Goal: Information Seeking & Learning: Find specific fact

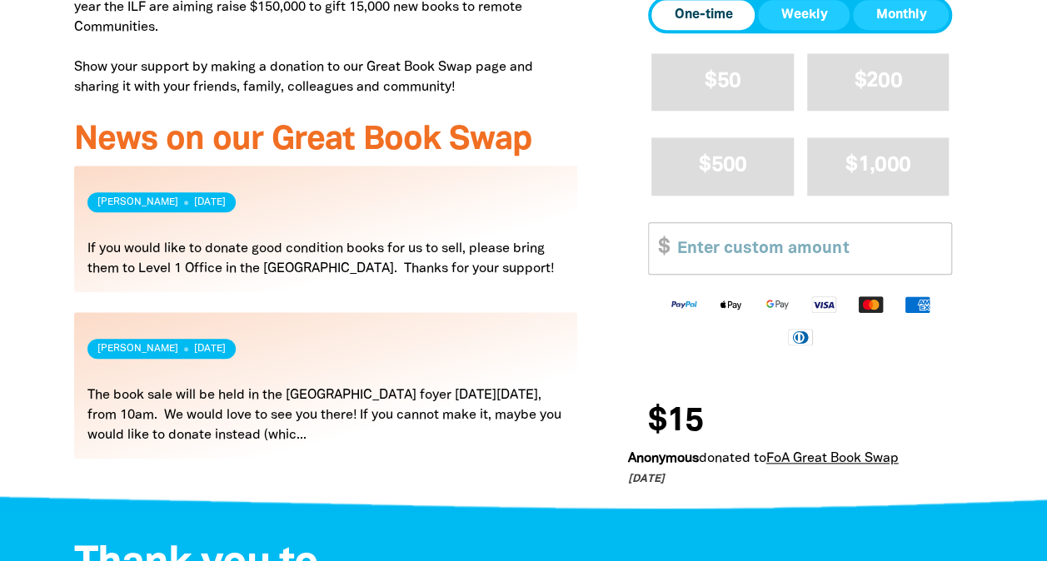
scroll to position [749, 0]
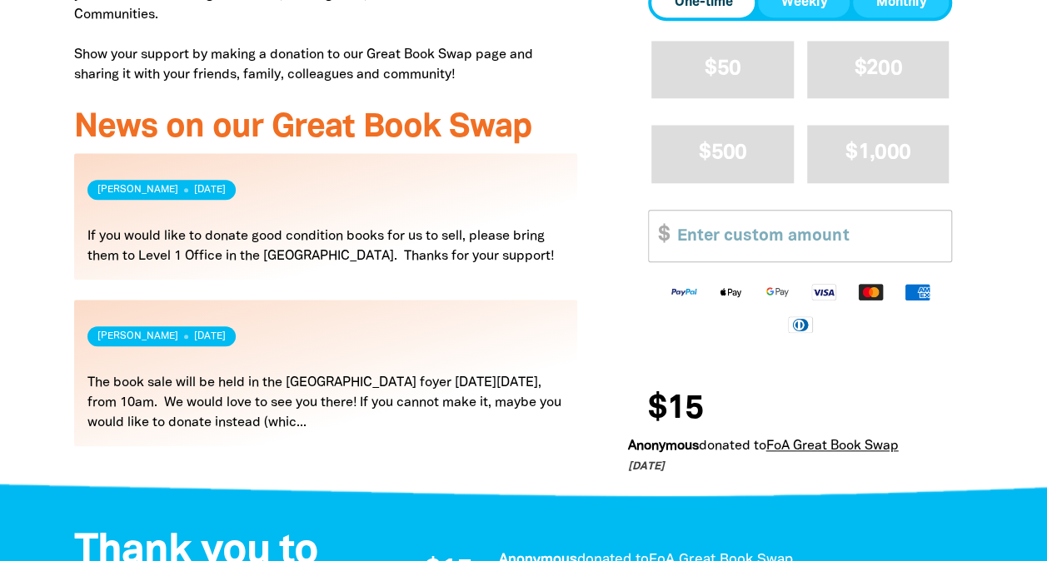
click at [351, 401] on link "Read more" at bounding box center [326, 373] width 504 height 147
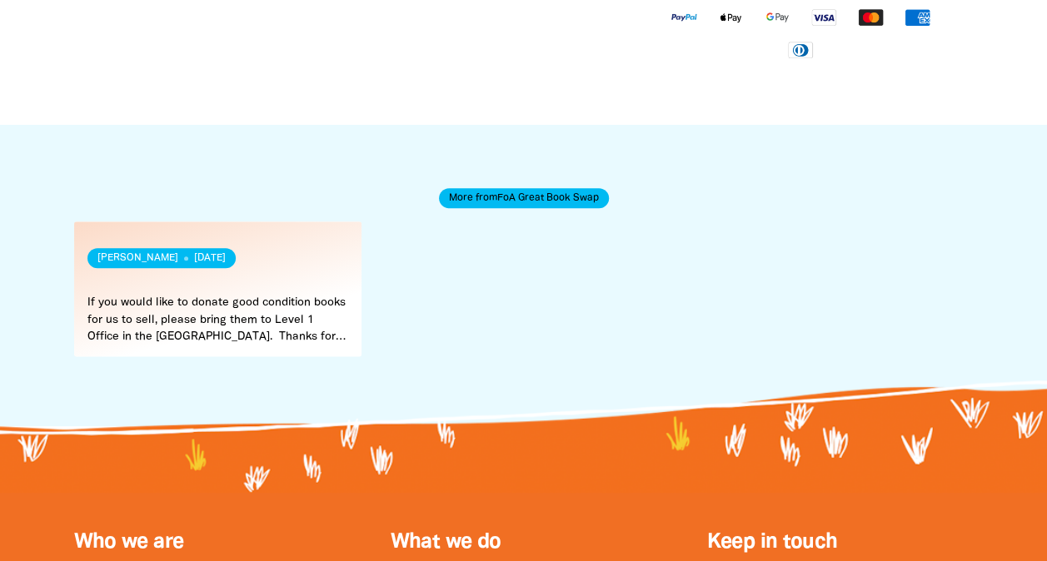
scroll to position [250, 0]
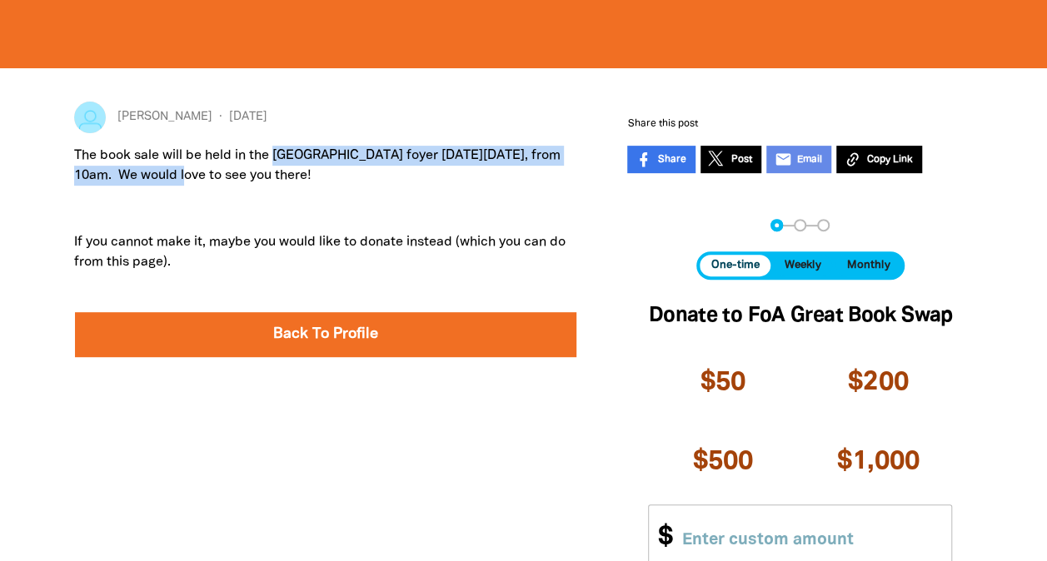
drag, startPoint x: 278, startPoint y: 156, endPoint x: 217, endPoint y: 172, distance: 63.6
click at [217, 172] on p "The book sale will be held in the [GEOGRAPHIC_DATA] foyer [DATE][DATE], from 10…" at bounding box center [326, 166] width 504 height 40
copy p "[GEOGRAPHIC_DATA] foyer [DATE][DATE], from 10am"
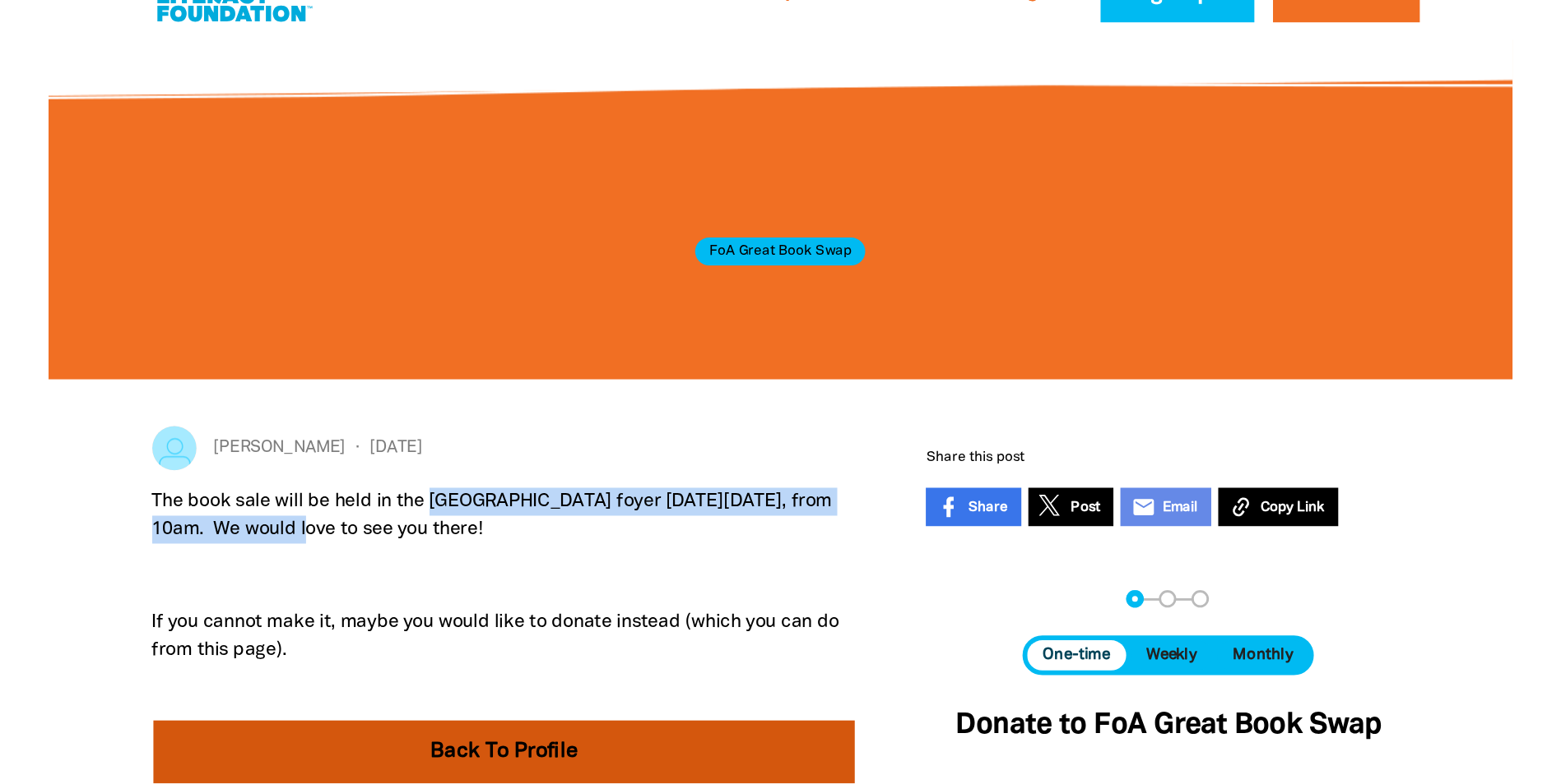
scroll to position [0, 0]
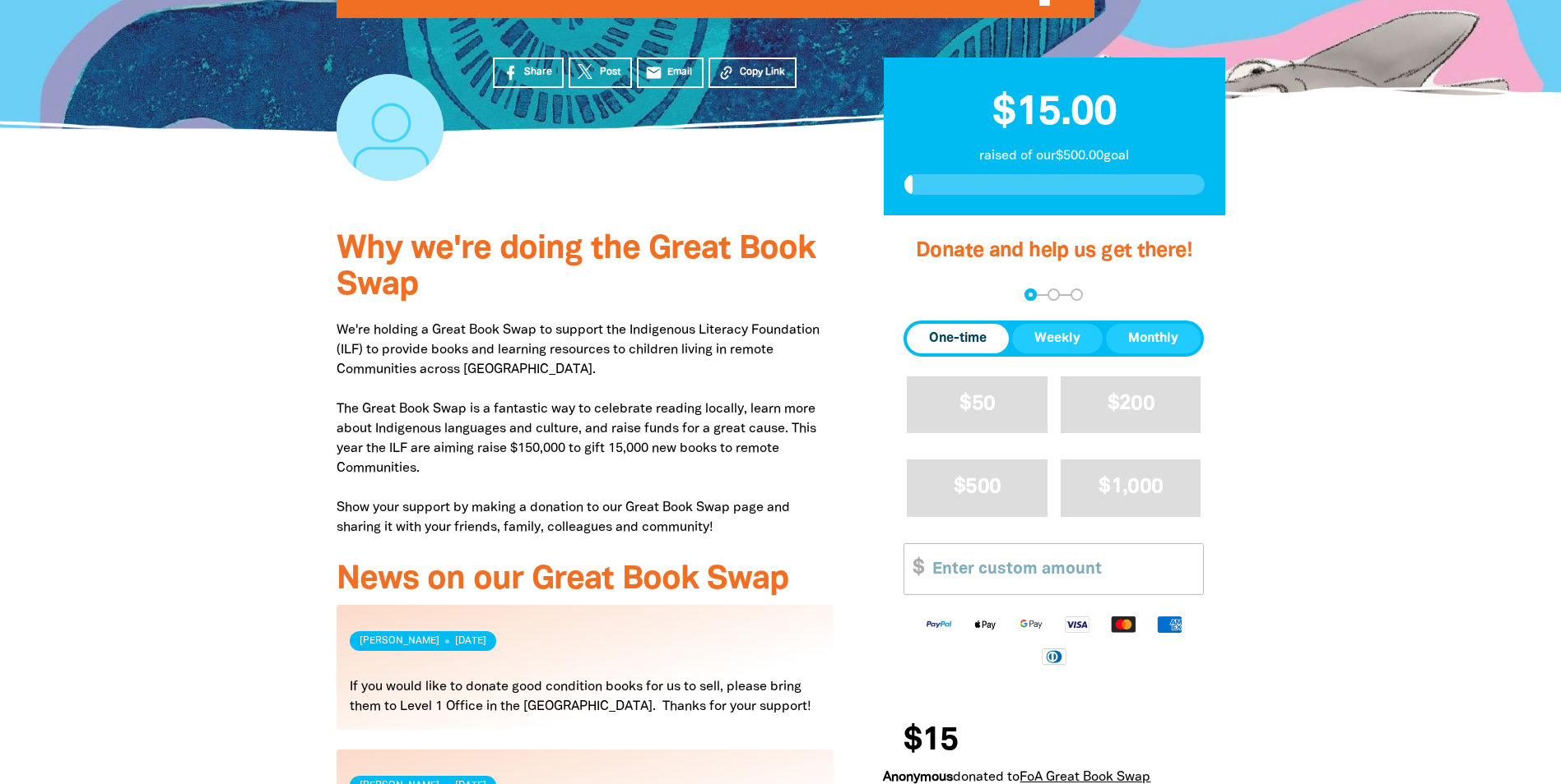
scroll to position [273, 0]
